Goal: Task Accomplishment & Management: Complete application form

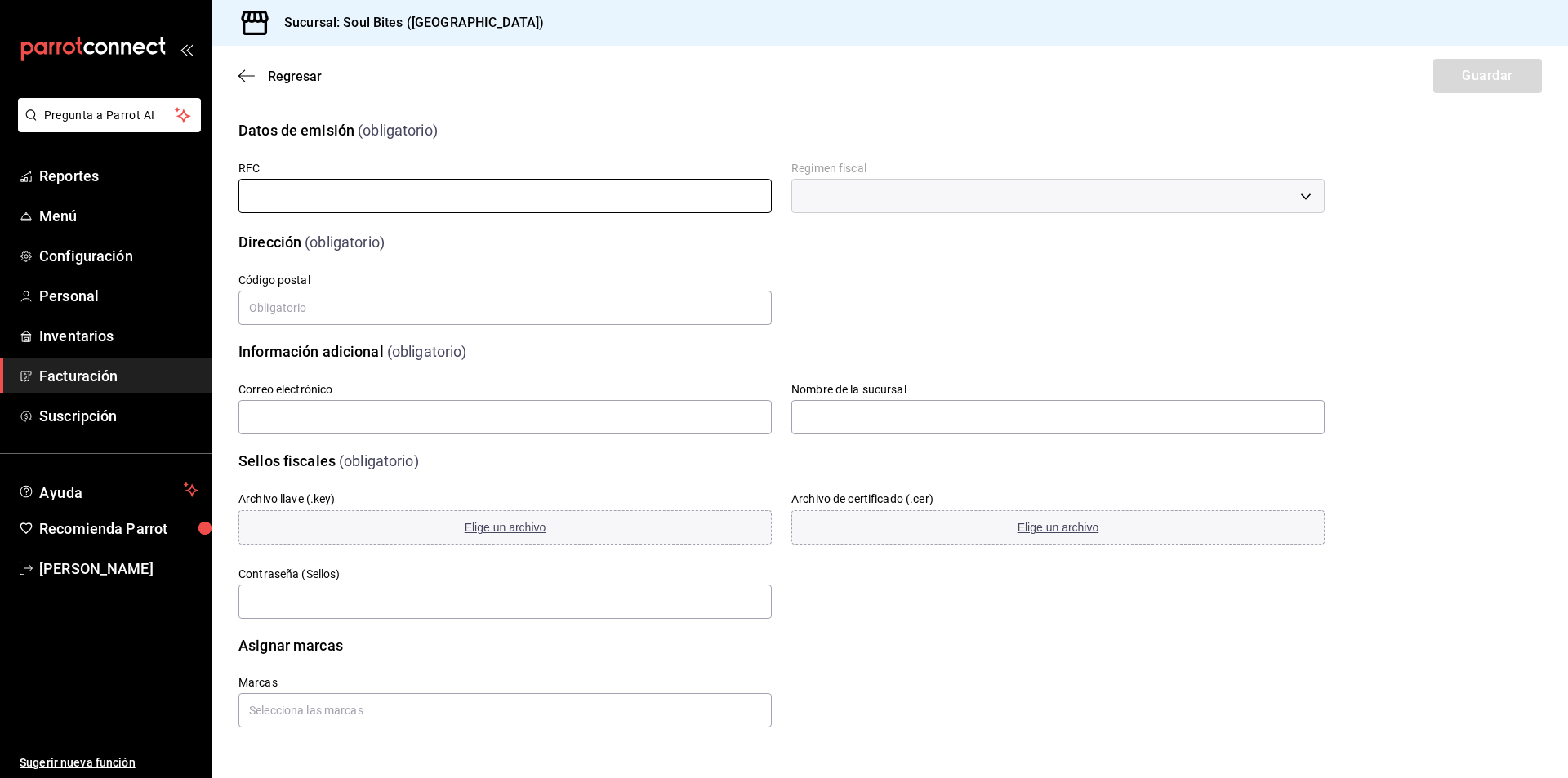
click at [315, 194] on input "text" at bounding box center [505, 196] width 533 height 35
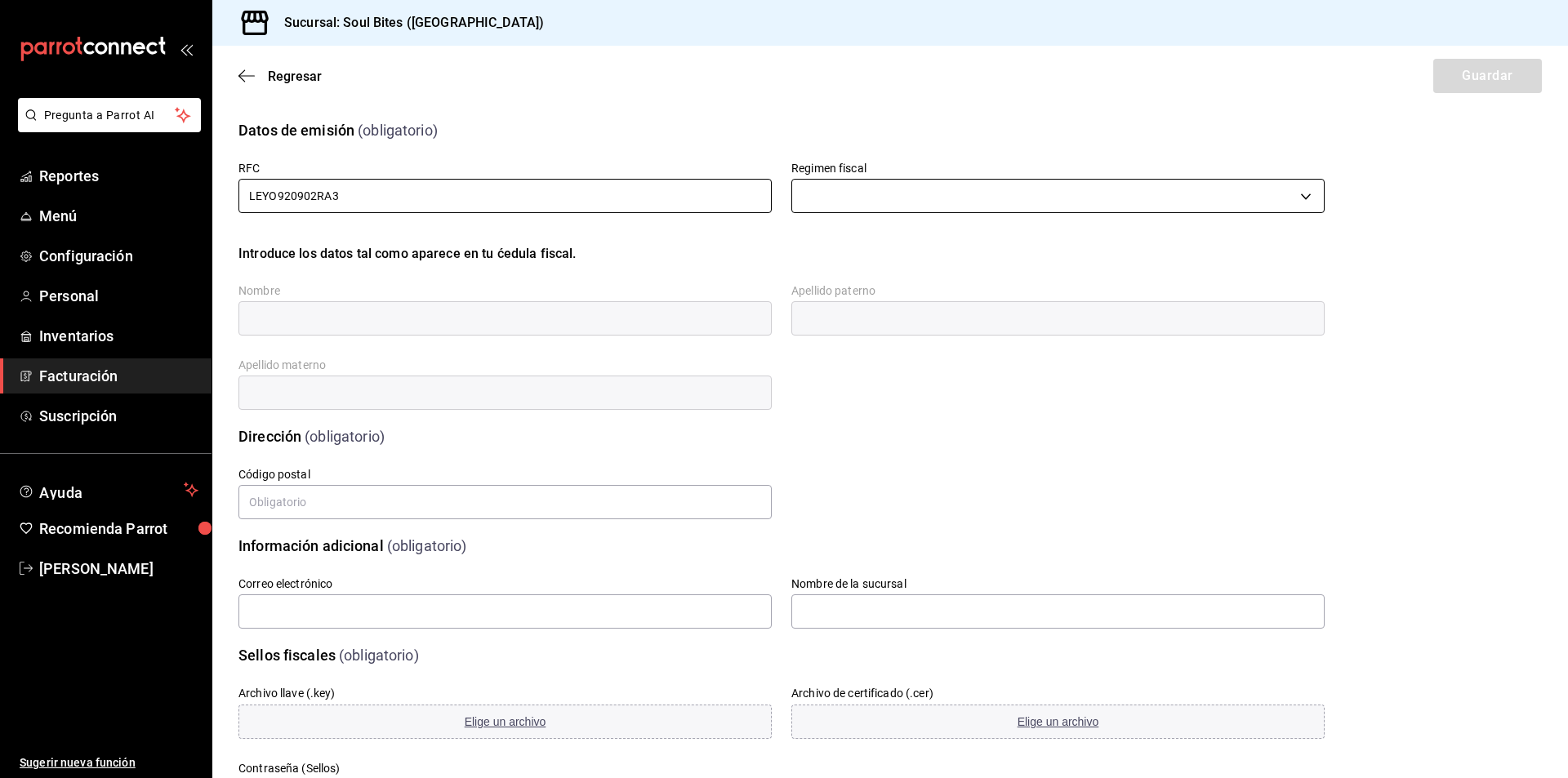
type input "LEYO920902RA3"
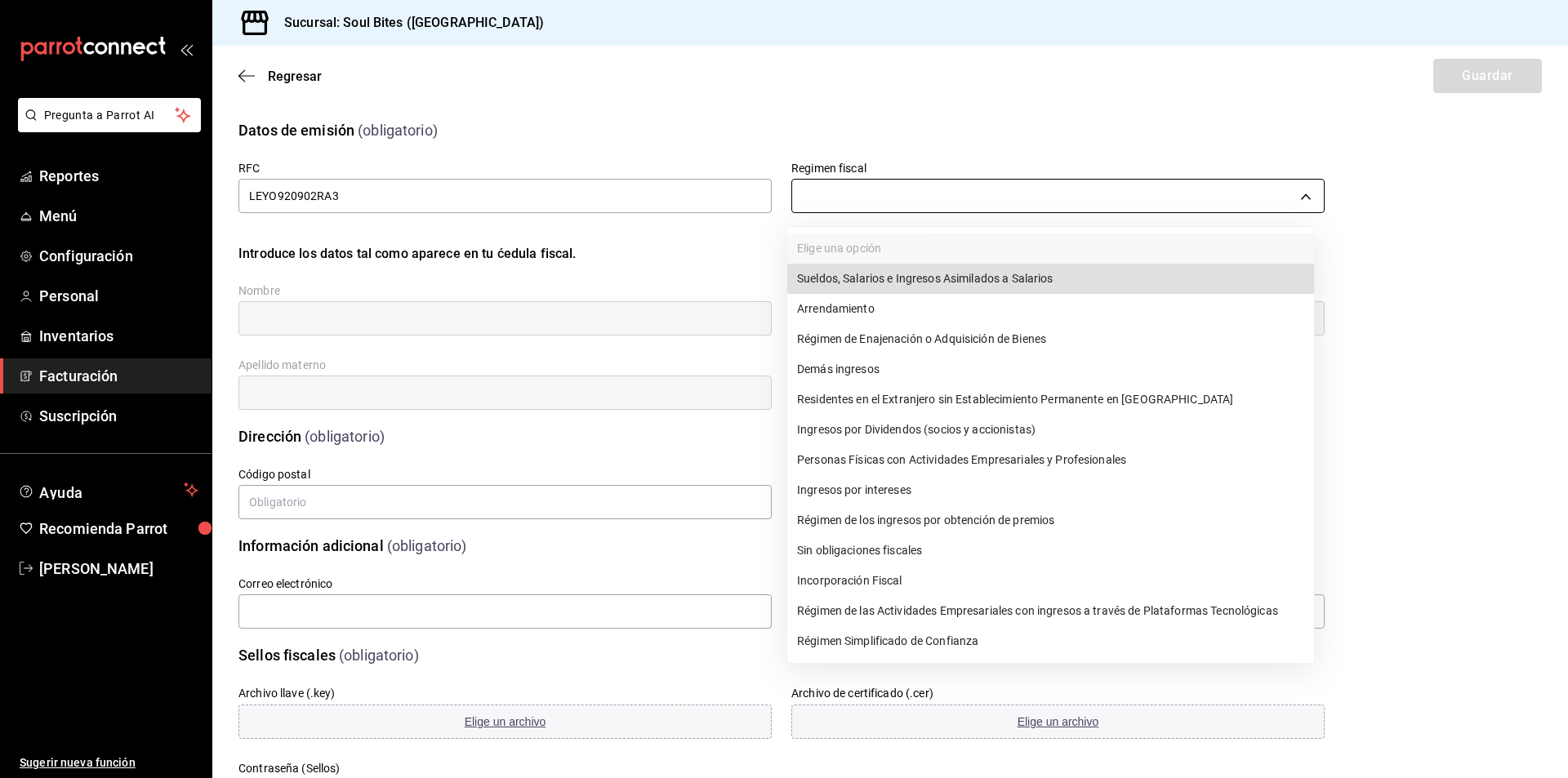
click at [848, 199] on body "Pregunta a Parrot AI Reportes Menú Configuración Personal Inventarios Facturaci…" at bounding box center [784, 389] width 1568 height 778
click at [876, 647] on li "Régimen Simplificado de Confianza" at bounding box center [1050, 640] width 527 height 30
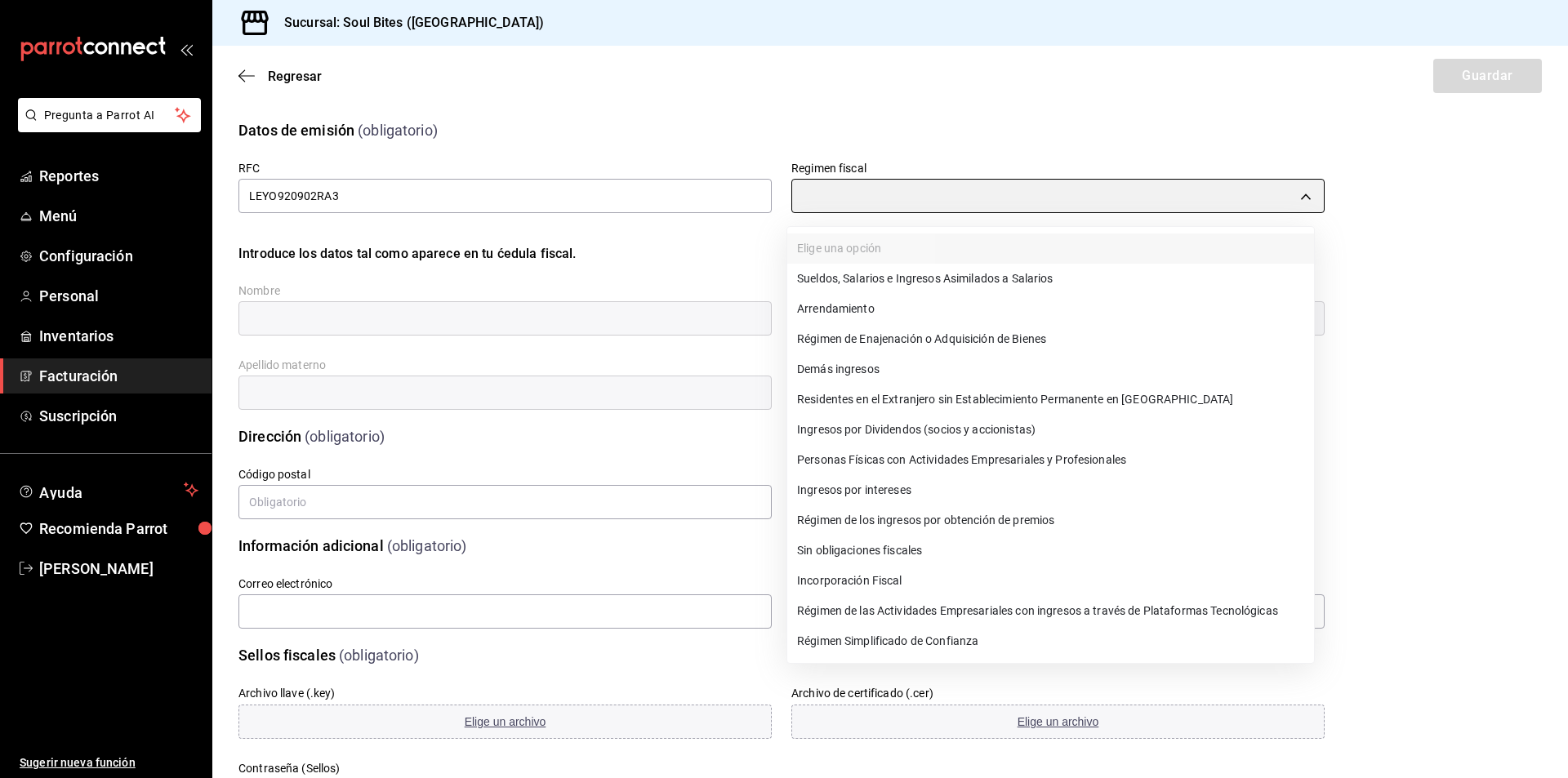
type input "626"
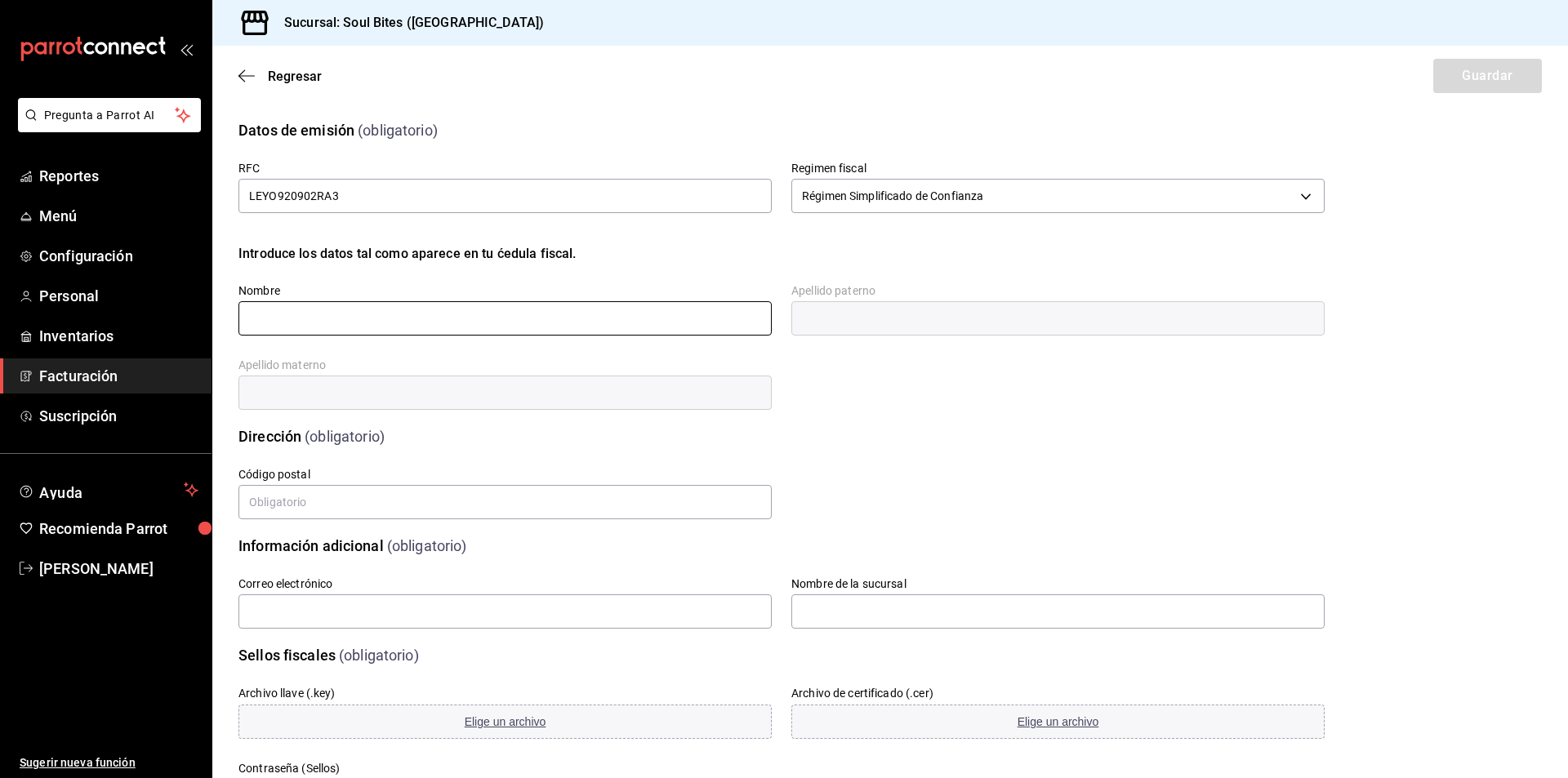
click at [404, 320] on input "text" at bounding box center [505, 319] width 533 height 35
type input "YOUJIN"
click at [878, 308] on input "text" at bounding box center [1058, 319] width 533 height 35
type input "[PERSON_NAME]"
click at [419, 470] on label "Código postal" at bounding box center [505, 474] width 533 height 12
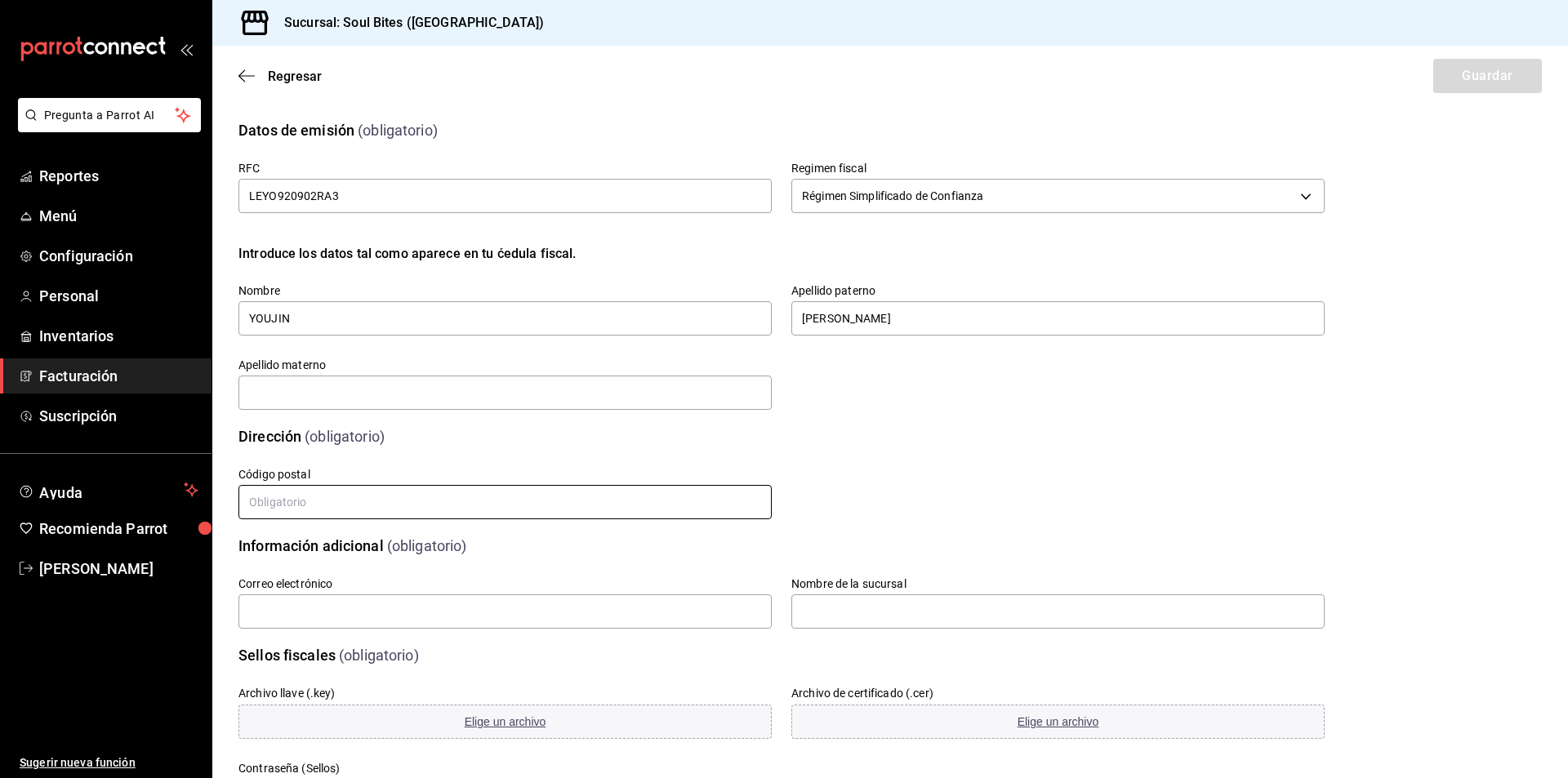
click at [382, 514] on input "text" at bounding box center [505, 502] width 533 height 35
type input "64830"
click at [539, 592] on div "Correo electrónico" at bounding box center [505, 604] width 533 height 55
click at [497, 610] on input "text" at bounding box center [505, 611] width 533 height 35
type input "[EMAIL_ADDRESS][DOMAIN_NAME]"
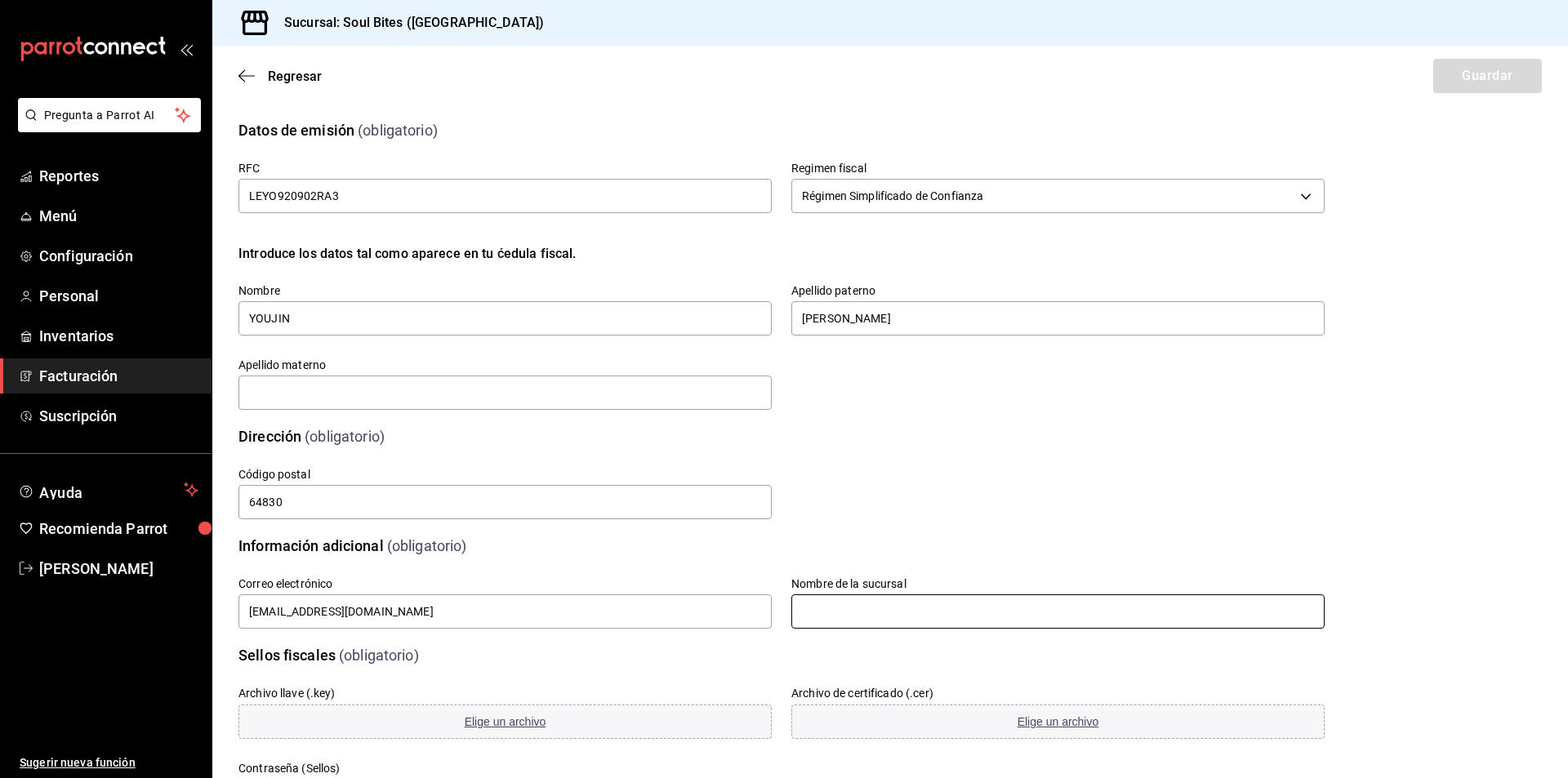
click at [815, 620] on input "text" at bounding box center [1058, 611] width 533 height 35
type input "[GEOGRAPHIC_DATA]"
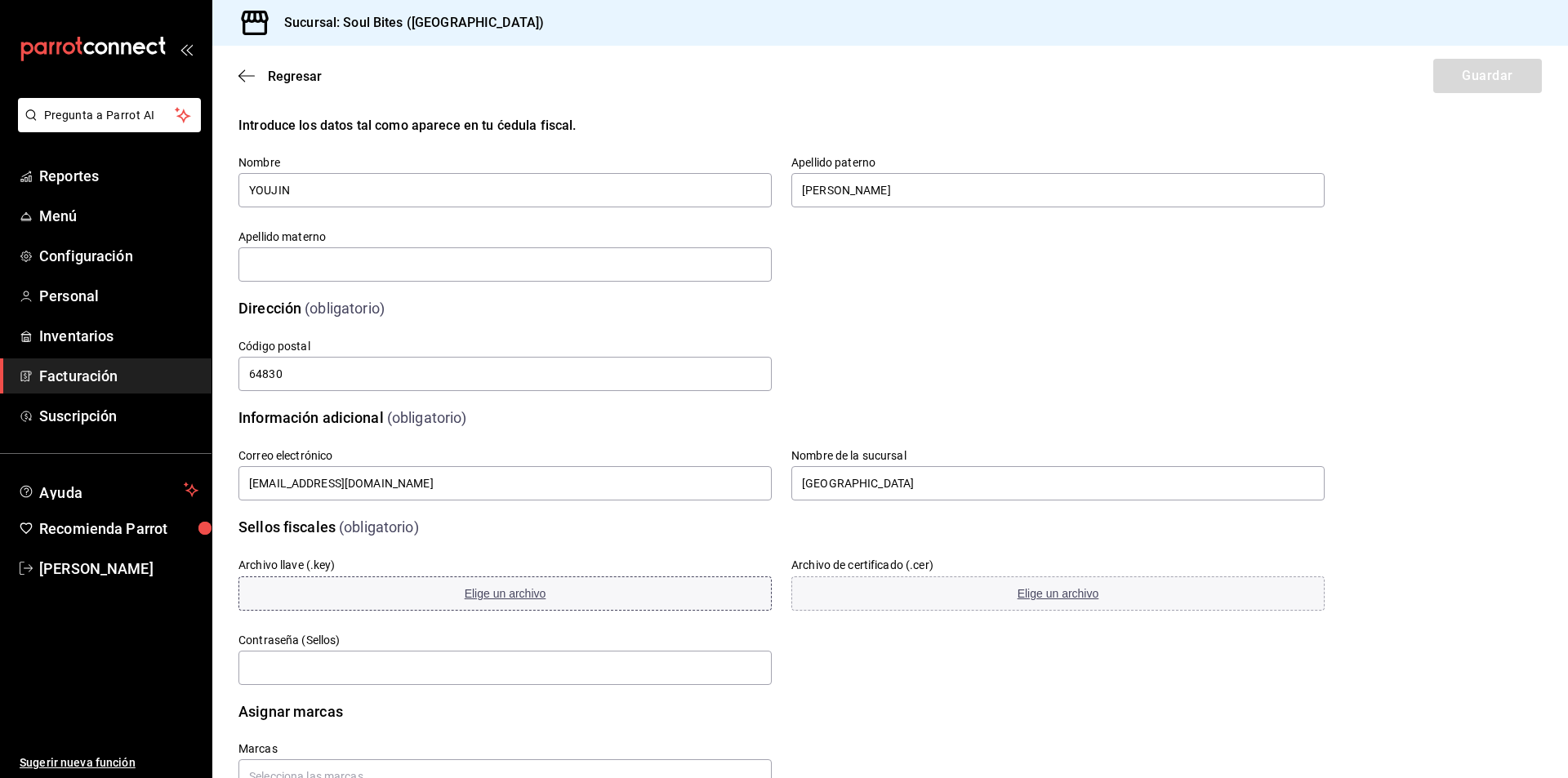
click at [468, 592] on span "Elige un archivo" at bounding box center [506, 593] width 82 height 13
click at [1052, 595] on span "Elige un archivo" at bounding box center [1059, 593] width 82 height 13
click at [357, 665] on input "text" at bounding box center [505, 668] width 533 height 35
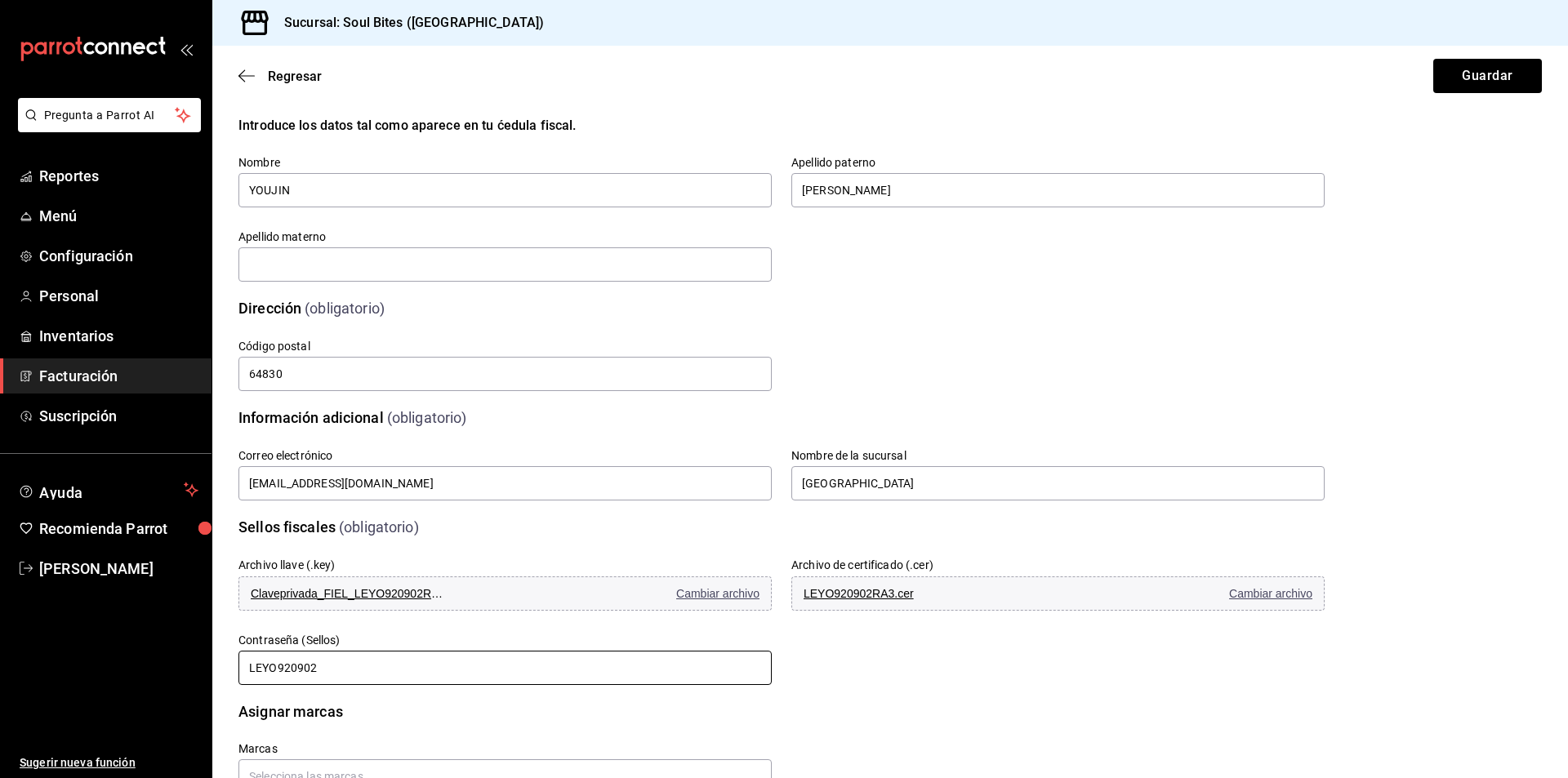
scroll to position [184, 0]
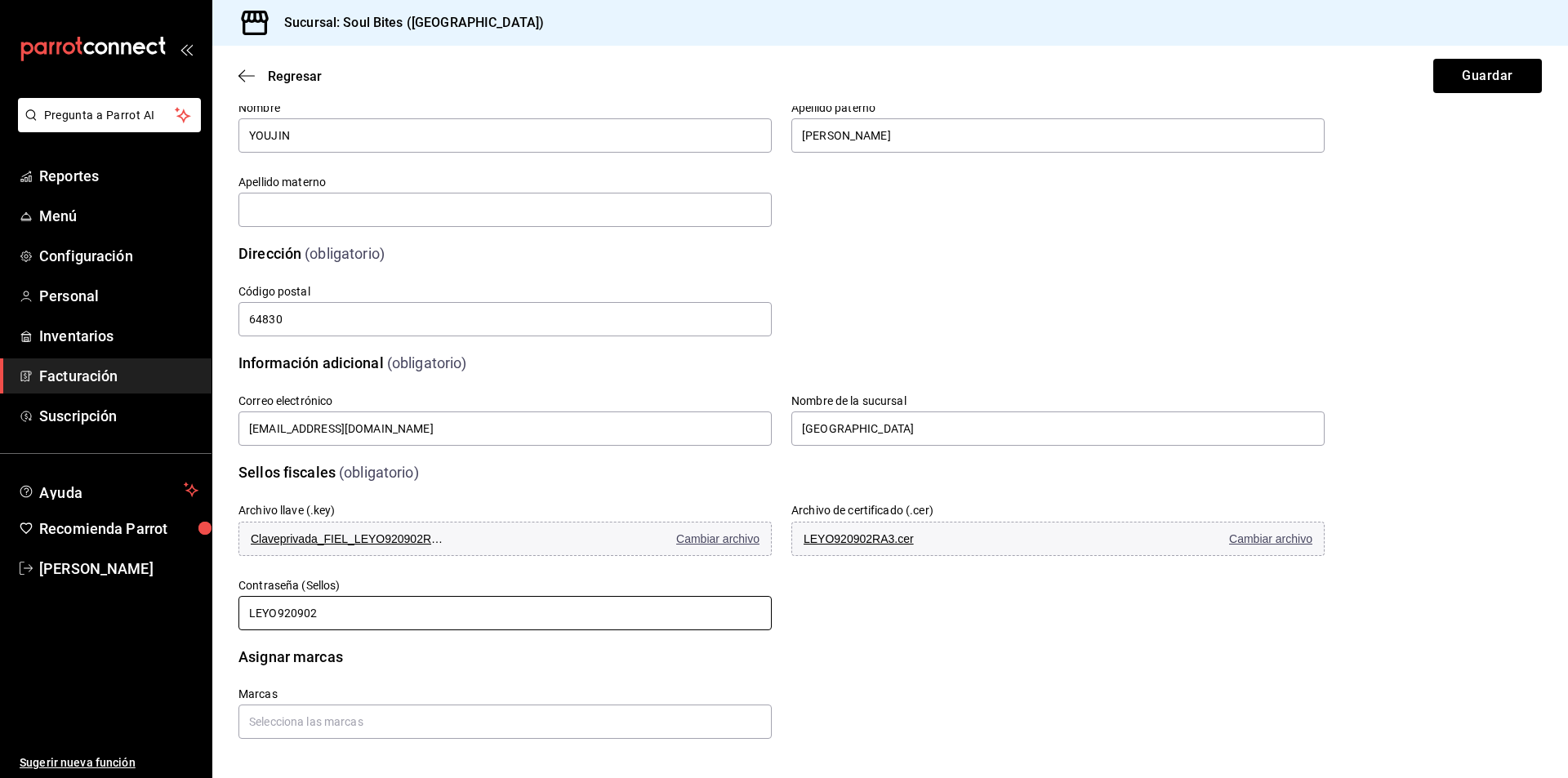
type input "LEYO920902"
click at [586, 742] on main "Regresar Guardar Datos de emisión (obligatorio) RFC LEYO920902RA3 Regimen fisca…" at bounding box center [890, 320] width 1356 height 916
click at [594, 723] on input "text" at bounding box center [505, 722] width 533 height 35
click at [365, 696] on li "Soul Bites - [GEOGRAPHIC_DATA]" at bounding box center [503, 685] width 528 height 27
click at [587, 768] on div "Soul Bites - [GEOGRAPHIC_DATA]" at bounding box center [485, 771] width 468 height 12
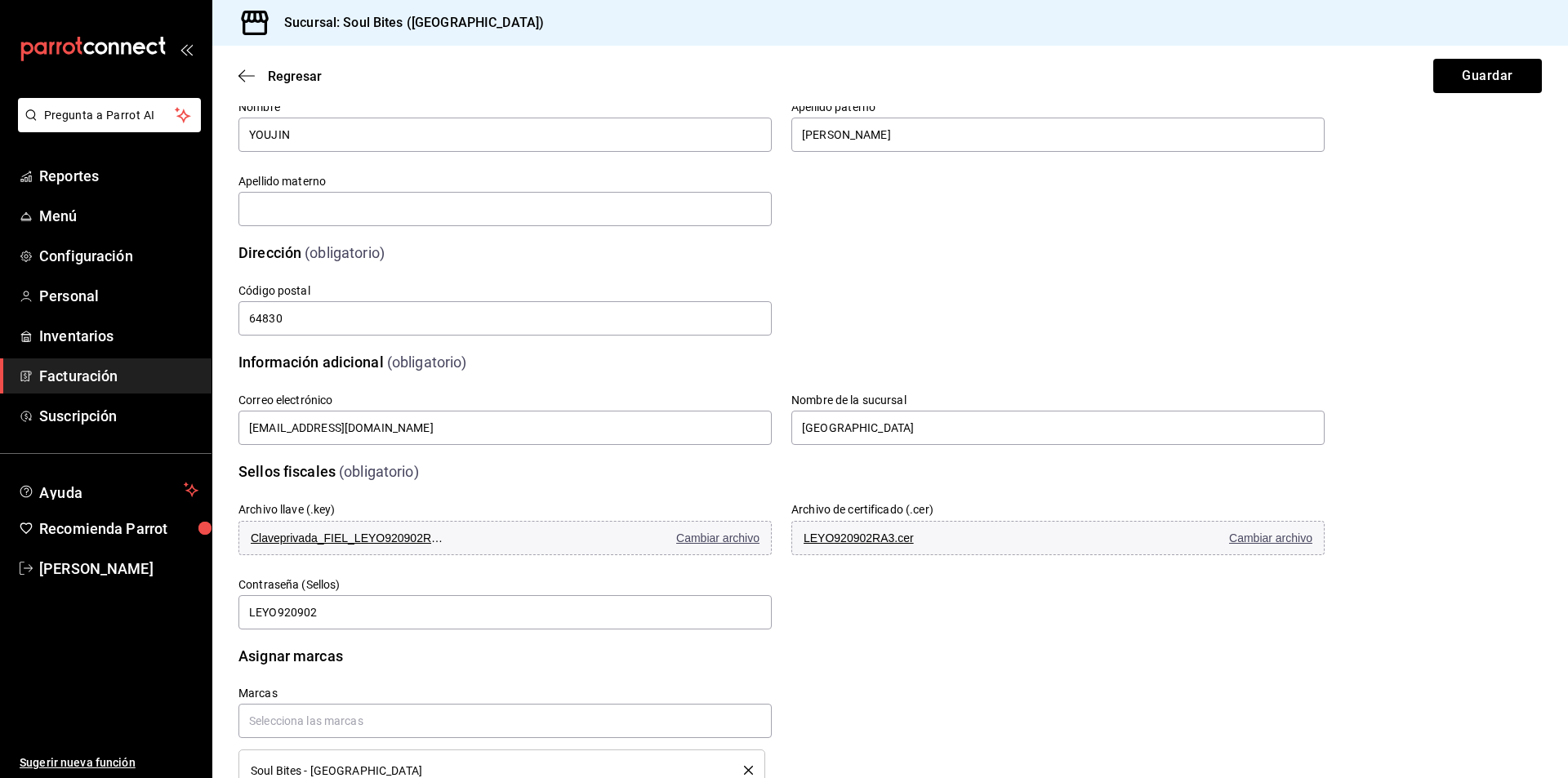
click at [315, 766] on span "Soul Bites - [GEOGRAPHIC_DATA]" at bounding box center [336, 771] width 171 height 12
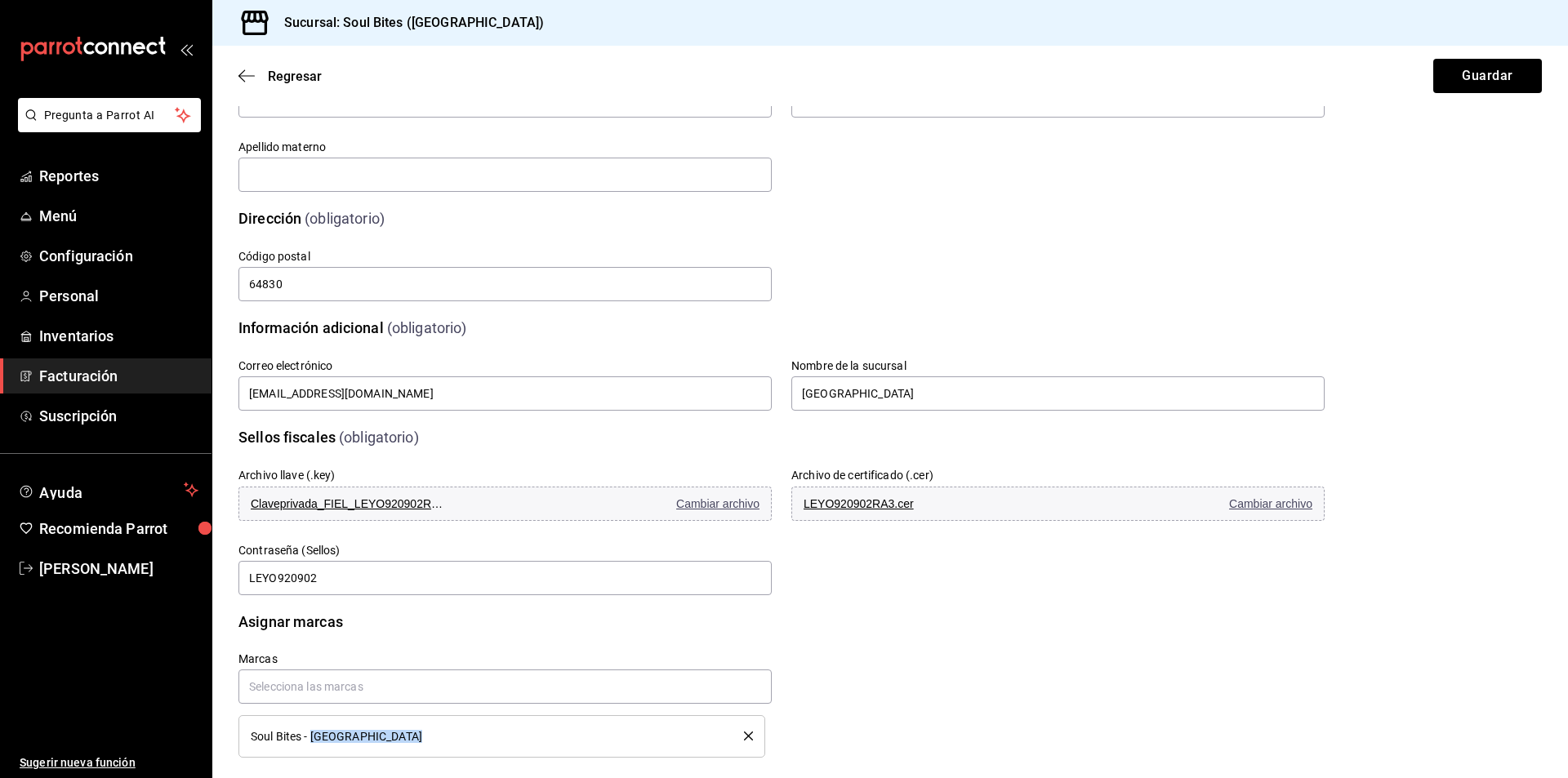
click at [315, 766] on main "Regresar Guardar Datos de emisión (obligatorio) RFC LEYO920902RA3 Regimen fisca…" at bounding box center [890, 312] width 1356 height 969
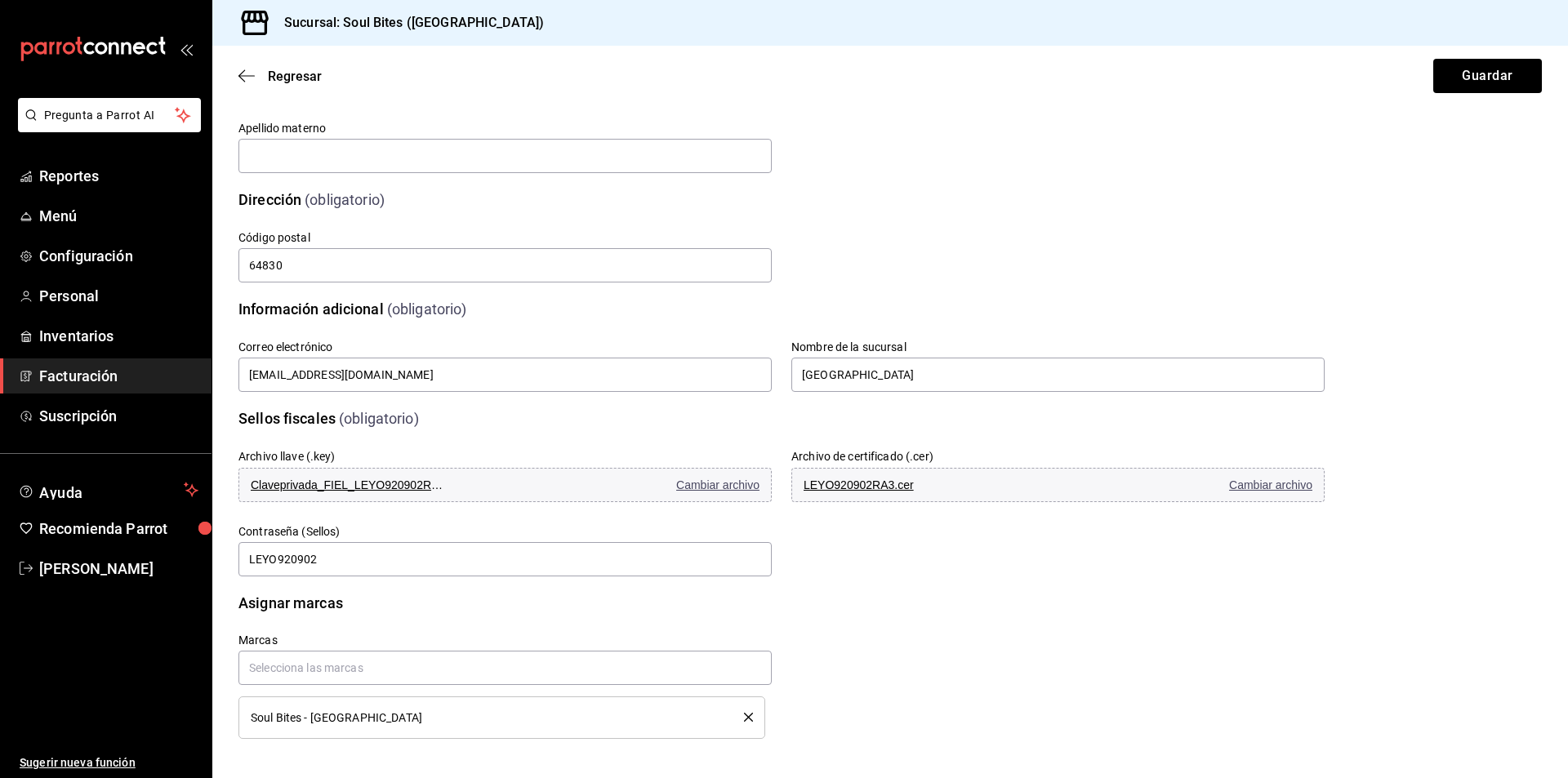
click at [1216, 532] on div "Archivo llave (.key) Claveprivada_FIEL_LEYO920902RA3_20210126_165409.key Cambia…" at bounding box center [762, 495] width 1125 height 169
click at [1491, 84] on button "Guardar" at bounding box center [1487, 77] width 108 height 35
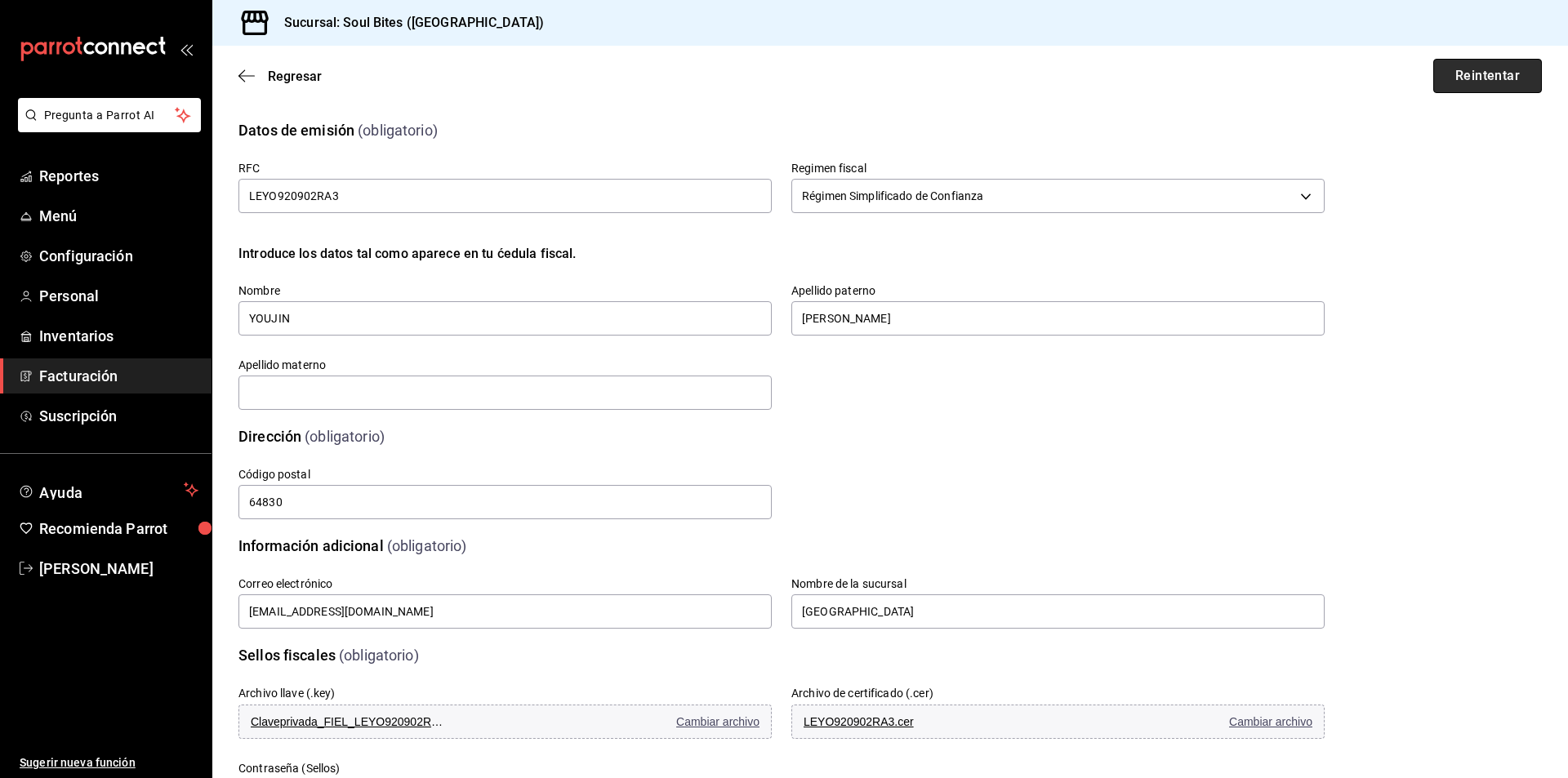
click at [1466, 83] on button "Reintentar" at bounding box center [1487, 77] width 108 height 35
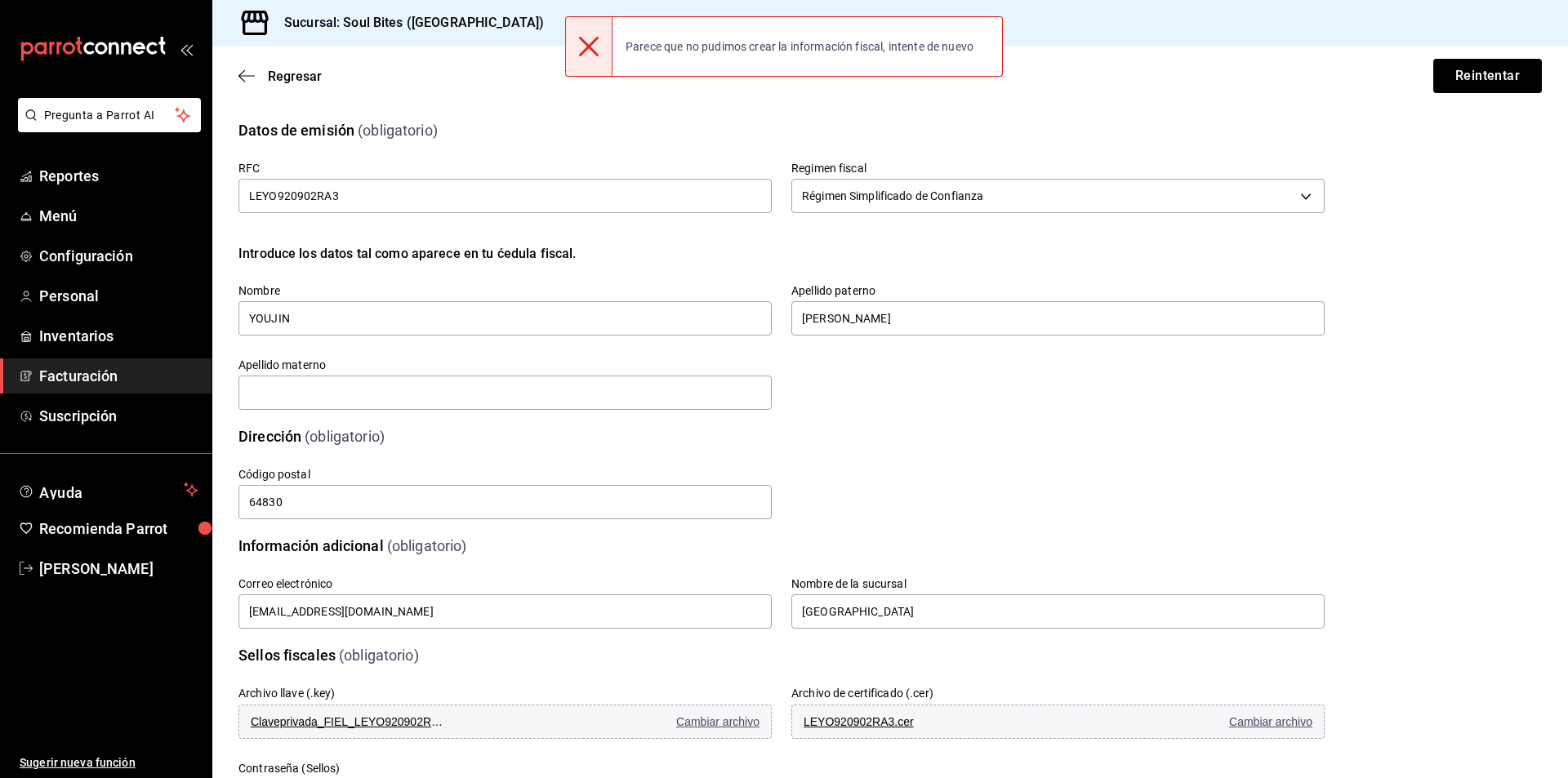
click at [634, 34] on div "Parece que no pudimos crear la información fiscal, intente de nuevo" at bounding box center [799, 46] width 374 height 36
drag, startPoint x: 634, startPoint y: 34, endPoint x: 627, endPoint y: 39, distance: 8.6
click at [627, 39] on div "Parece que no pudimos crear la información fiscal, intente de nuevo" at bounding box center [799, 46] width 374 height 36
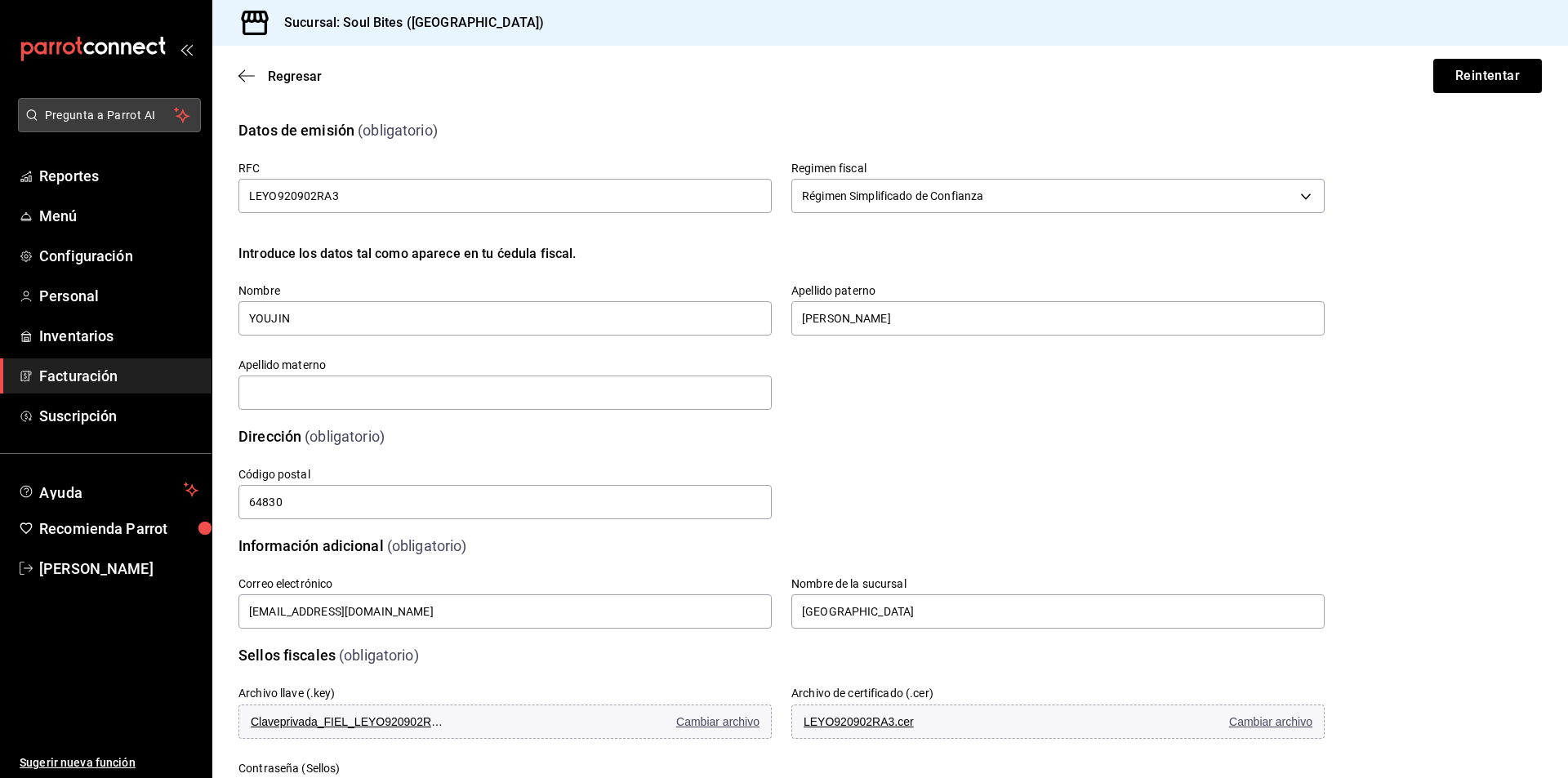
click at [76, 114] on span "Pregunta a Parrot AI" at bounding box center [109, 115] width 130 height 17
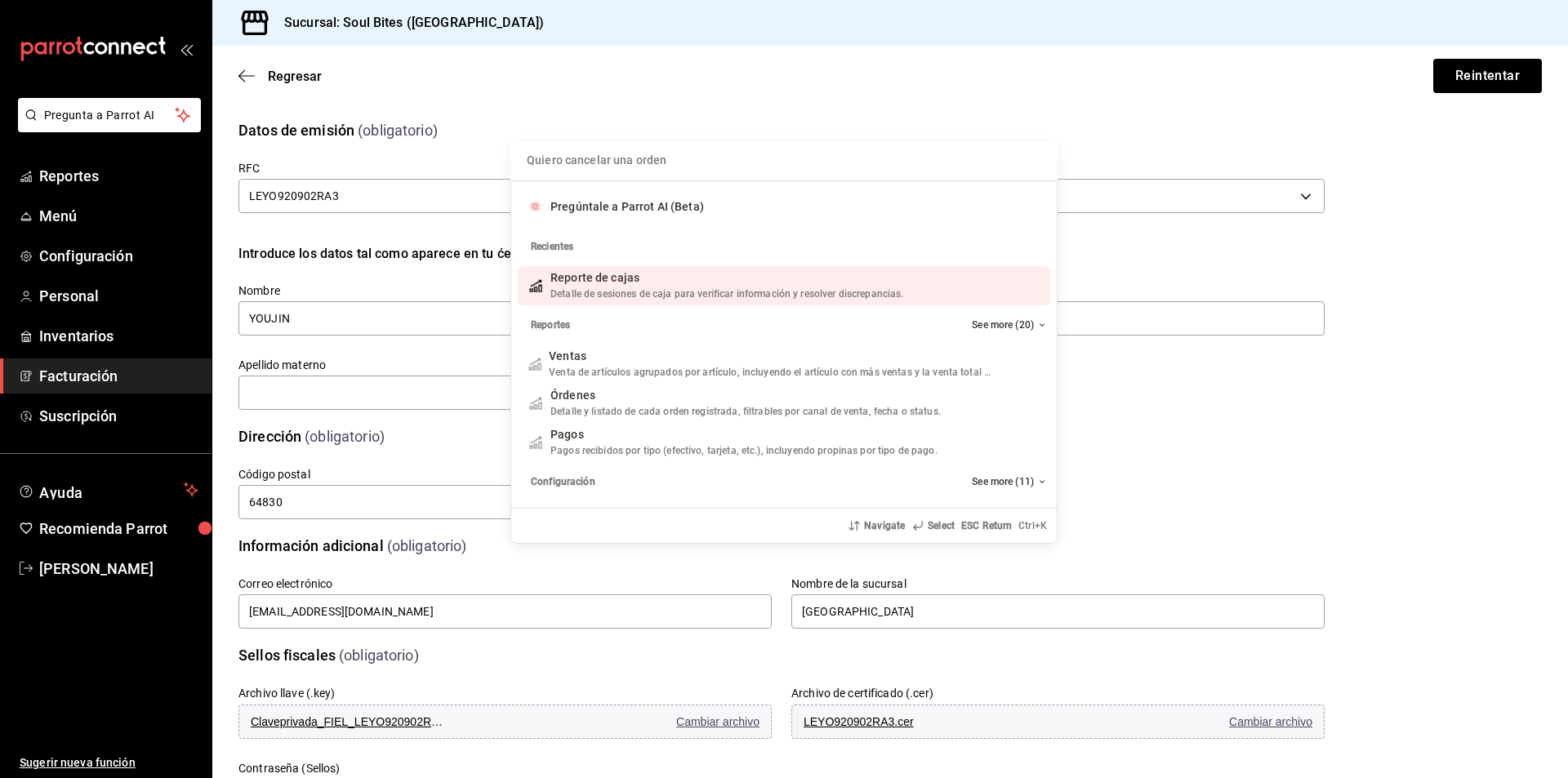
click at [523, 47] on div "Quiero cancelar una orden Pregúntale a Parrot AI (Beta) Recientes Reporte [PERS…" at bounding box center [784, 389] width 1568 height 778
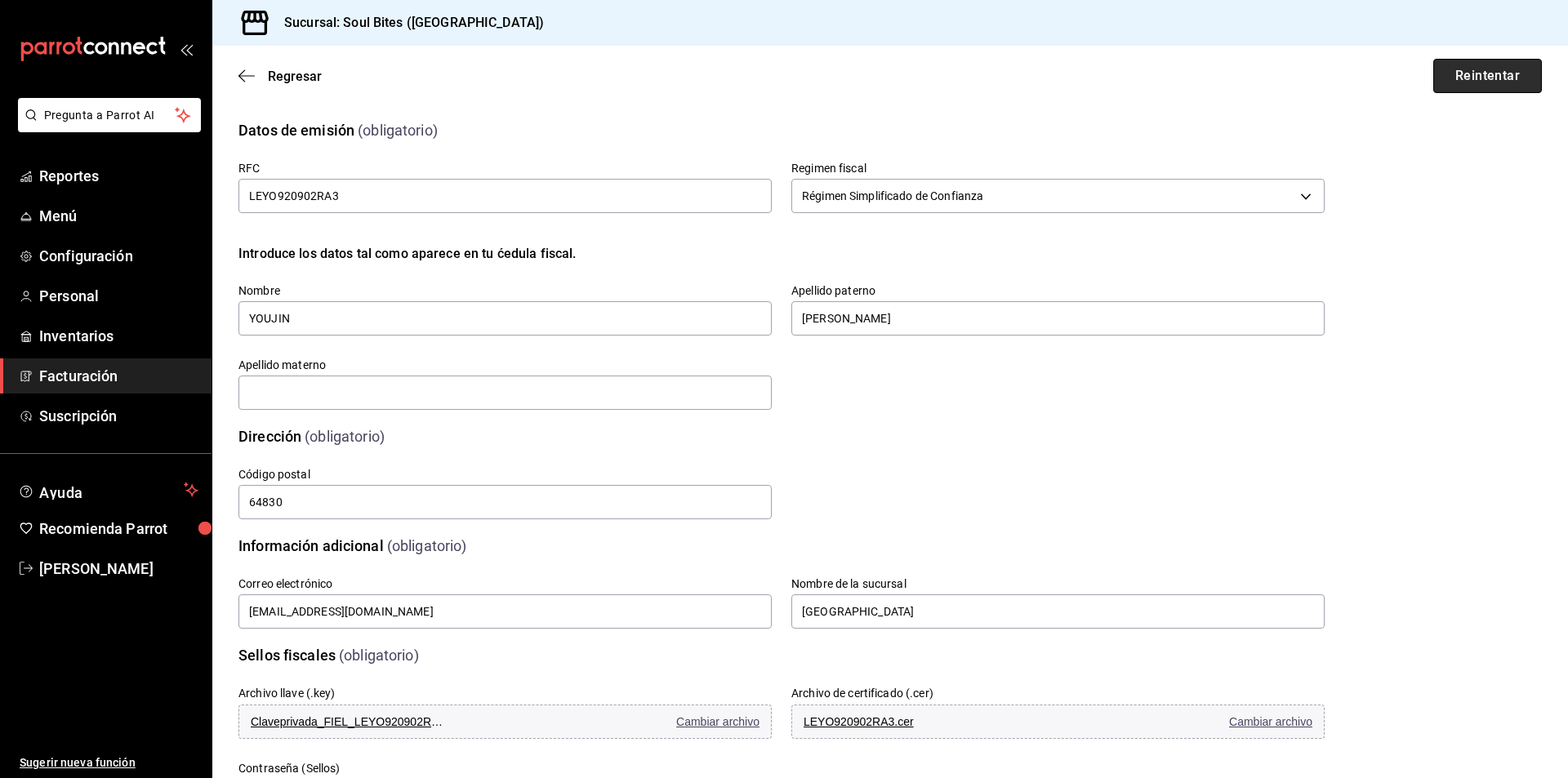
click at [1466, 85] on button "Reintentar" at bounding box center [1487, 77] width 108 height 35
click at [704, 718] on span "Cambiar archivo" at bounding box center [717, 722] width 83 height 13
click at [1268, 719] on span "Cambiar archivo" at bounding box center [1270, 722] width 83 height 13
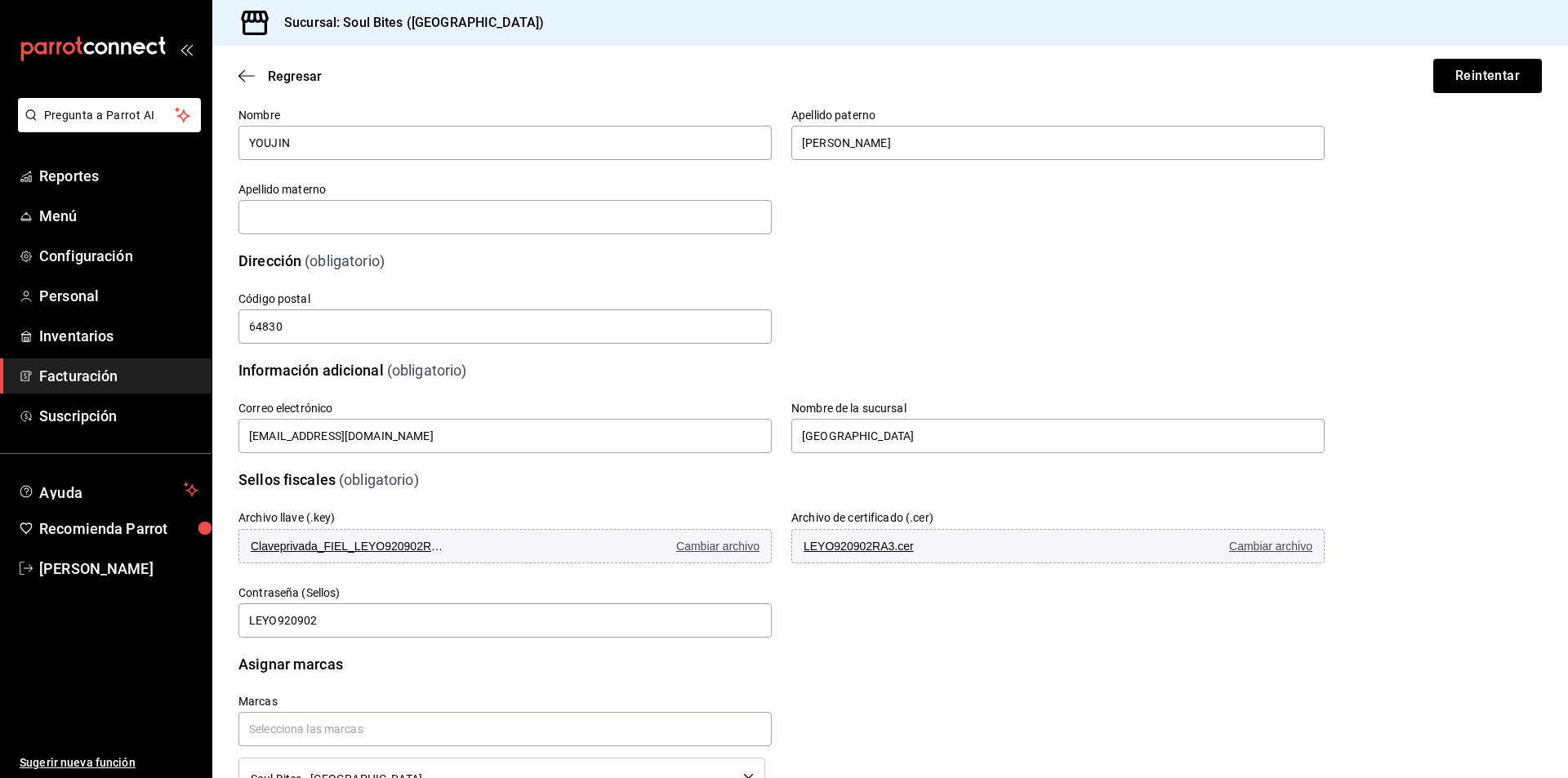
scroll to position [238, 0]
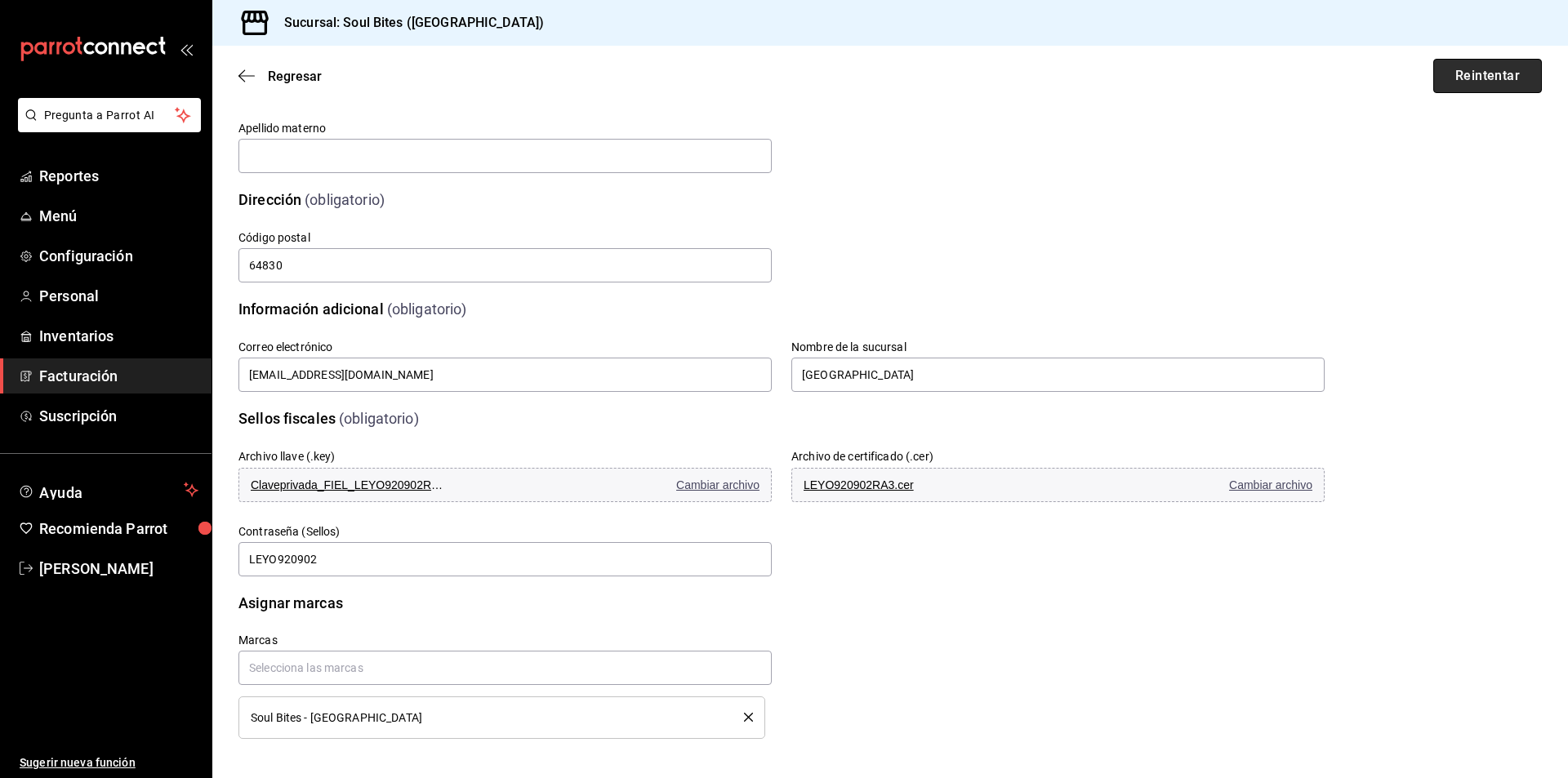
click at [1450, 81] on button "Reintentar" at bounding box center [1487, 77] width 108 height 35
click at [1460, 83] on button "Reintentar" at bounding box center [1487, 77] width 108 height 35
click at [95, 230] on link "Menú" at bounding box center [106, 216] width 211 height 36
